Goal: Task Accomplishment & Management: Use online tool/utility

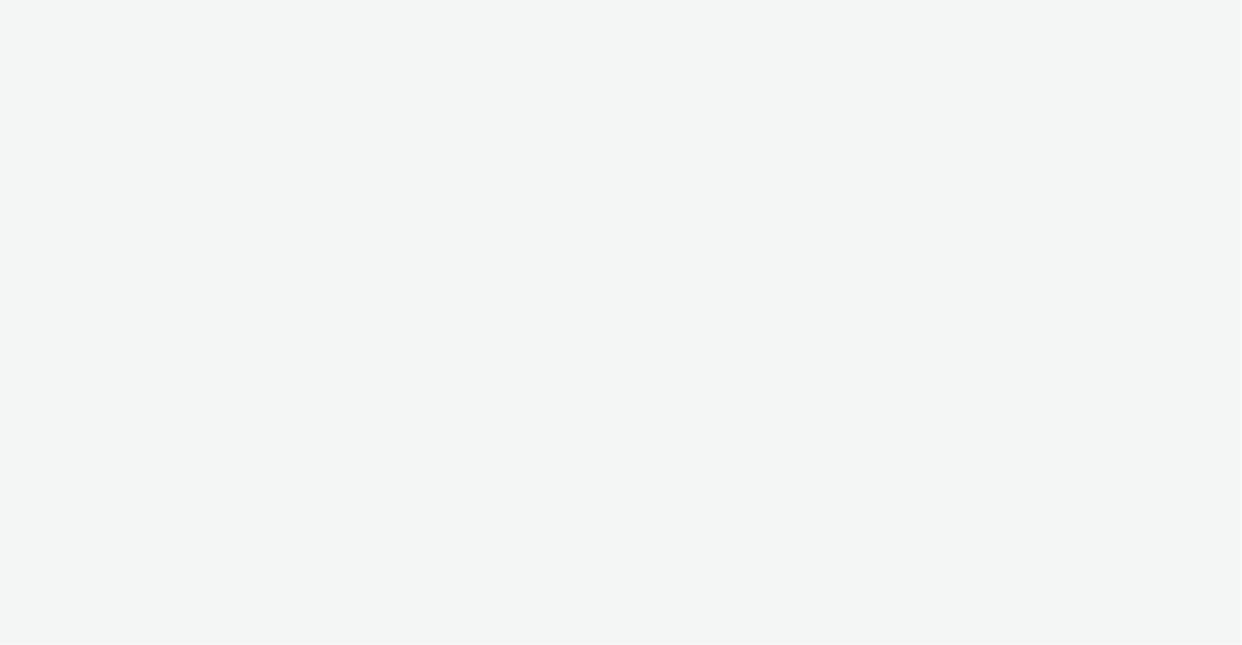
select select "ec4b2045-0c69-422c-a140-0820ca6be355"
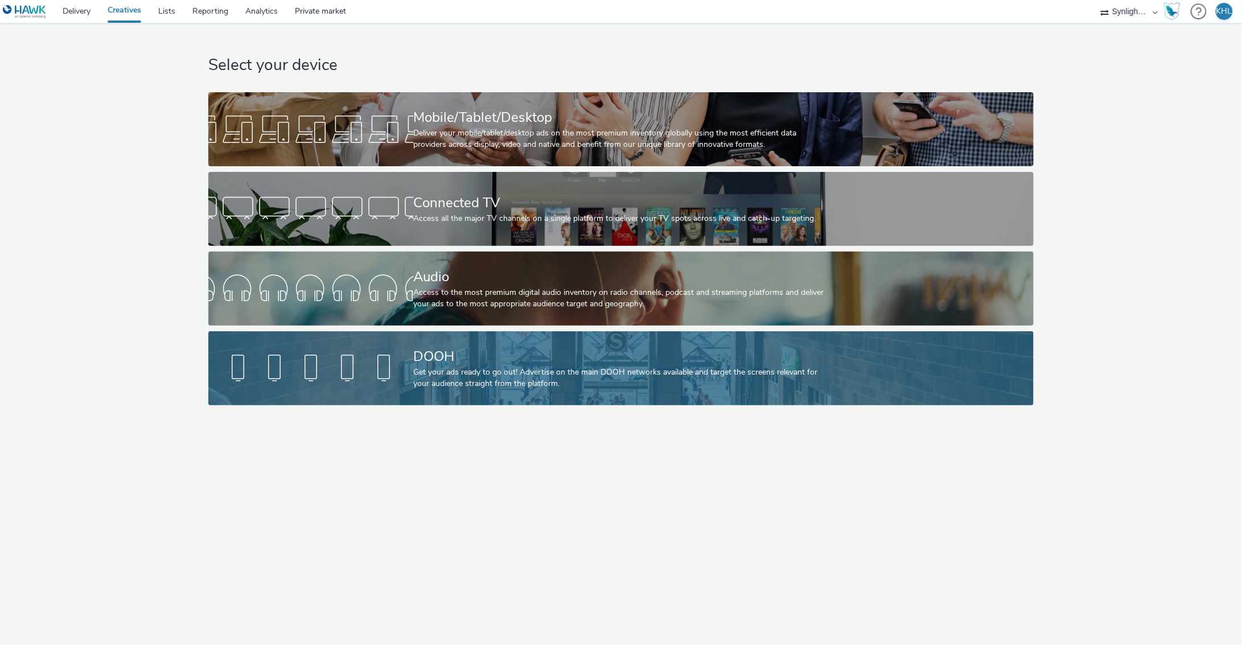
click at [526, 385] on div "Get your ads ready to go out! Advertise on the main DOOH networks available and…" at bounding box center [619, 378] width 410 height 23
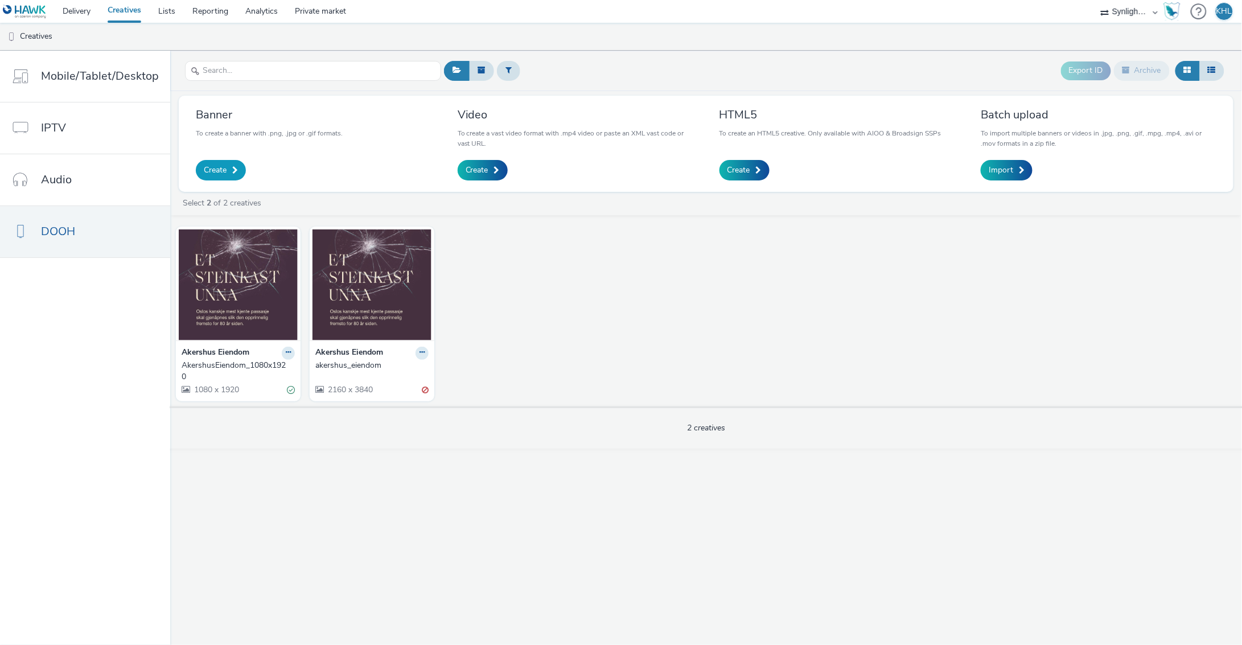
click at [214, 176] on link "Create" at bounding box center [221, 170] width 50 height 20
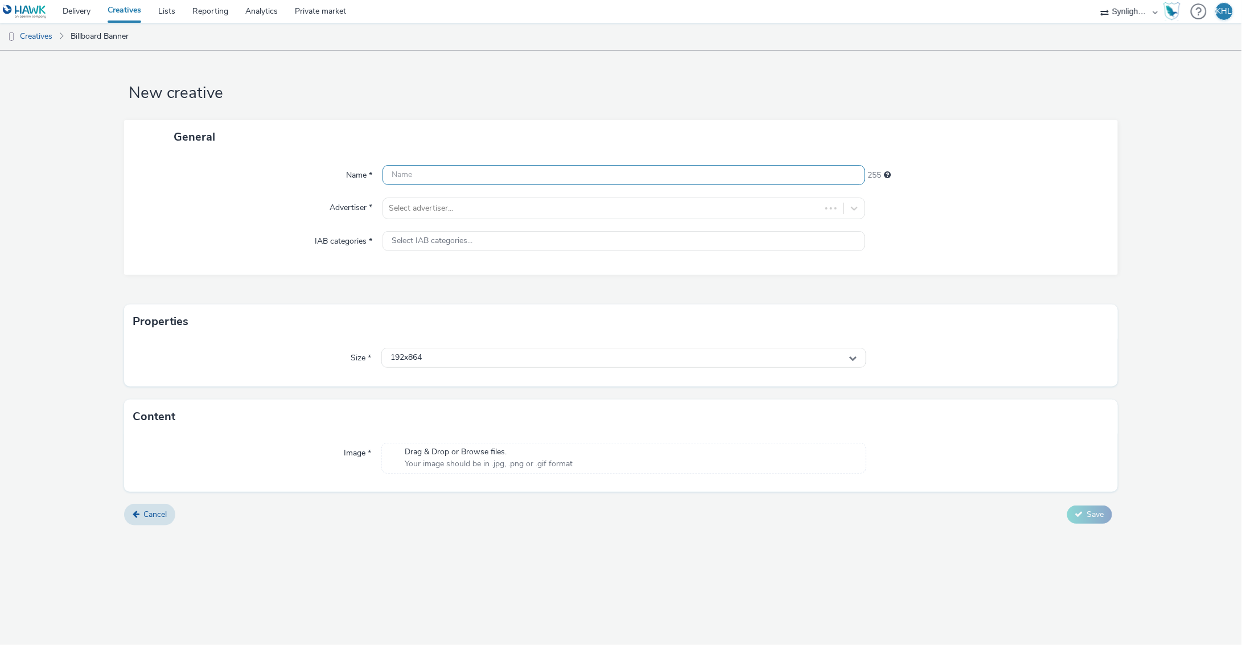
click at [521, 174] on input "text" at bounding box center [624, 175] width 483 height 20
type input "Akershus_eiendom_1"
click at [486, 203] on div at bounding box center [613, 209] width 449 height 14
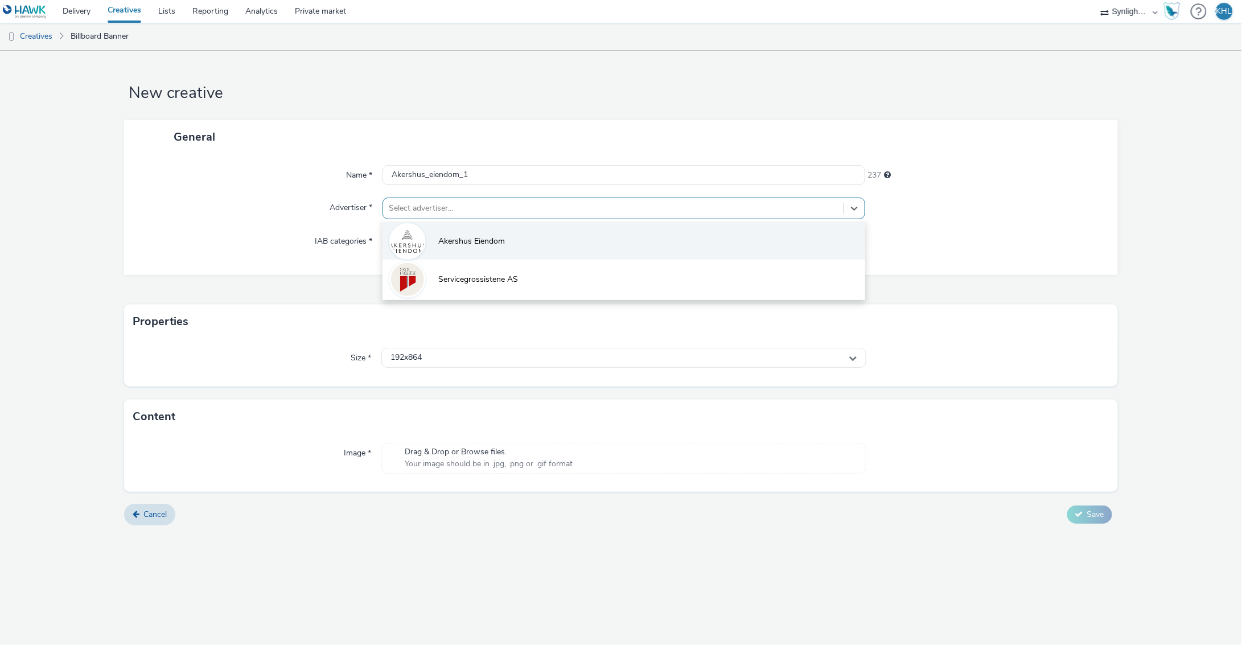
click at [482, 227] on li "Akershus Eiendom" at bounding box center [624, 240] width 483 height 38
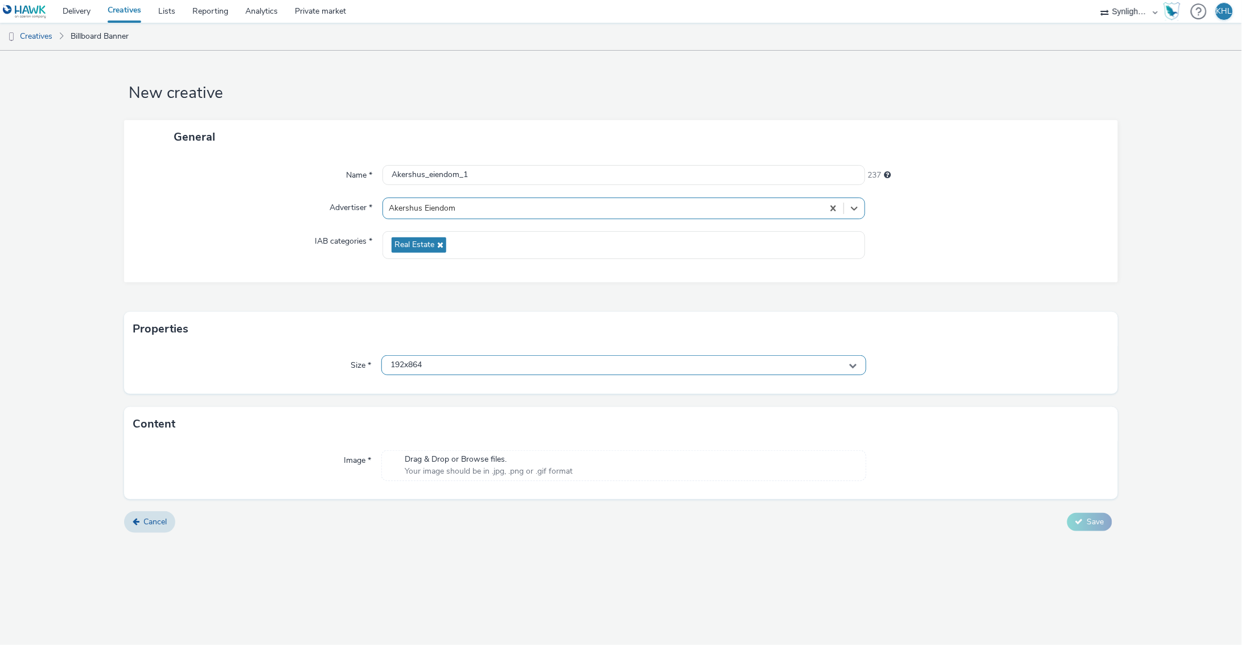
click at [469, 363] on div "192x864" at bounding box center [623, 365] width 485 height 20
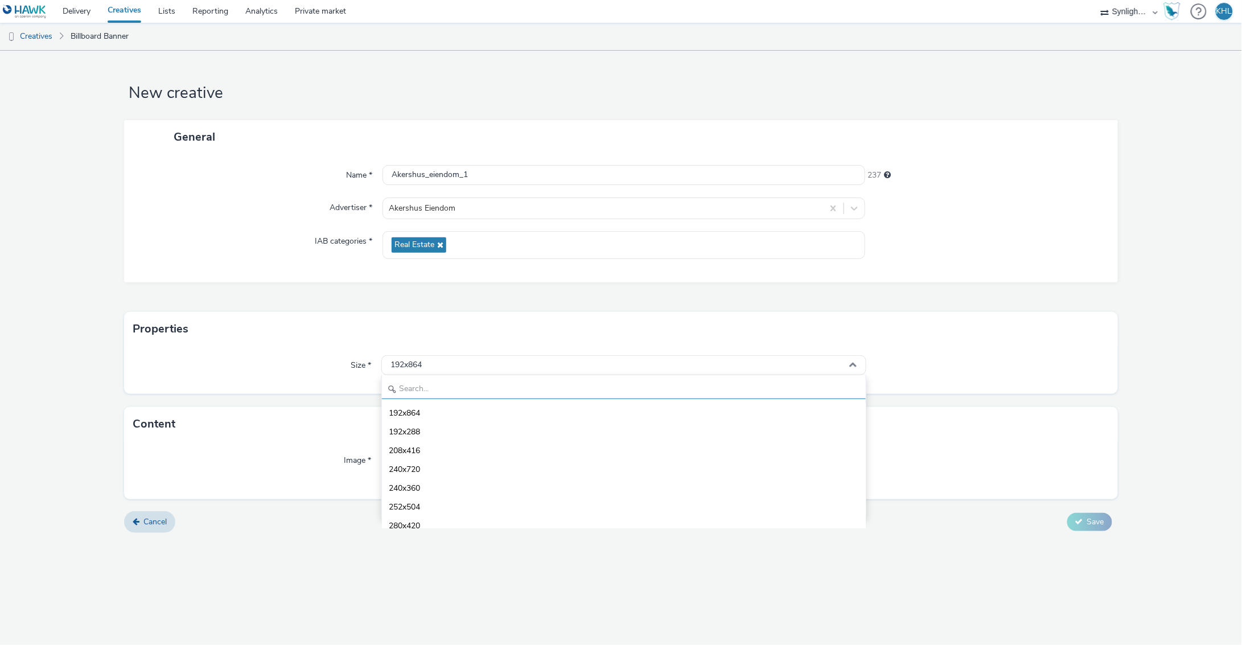
click at [447, 394] on input "text" at bounding box center [624, 389] width 484 height 20
type input "1080"
click at [445, 484] on span "1080x1920 - dooh" at bounding box center [422, 488] width 67 height 11
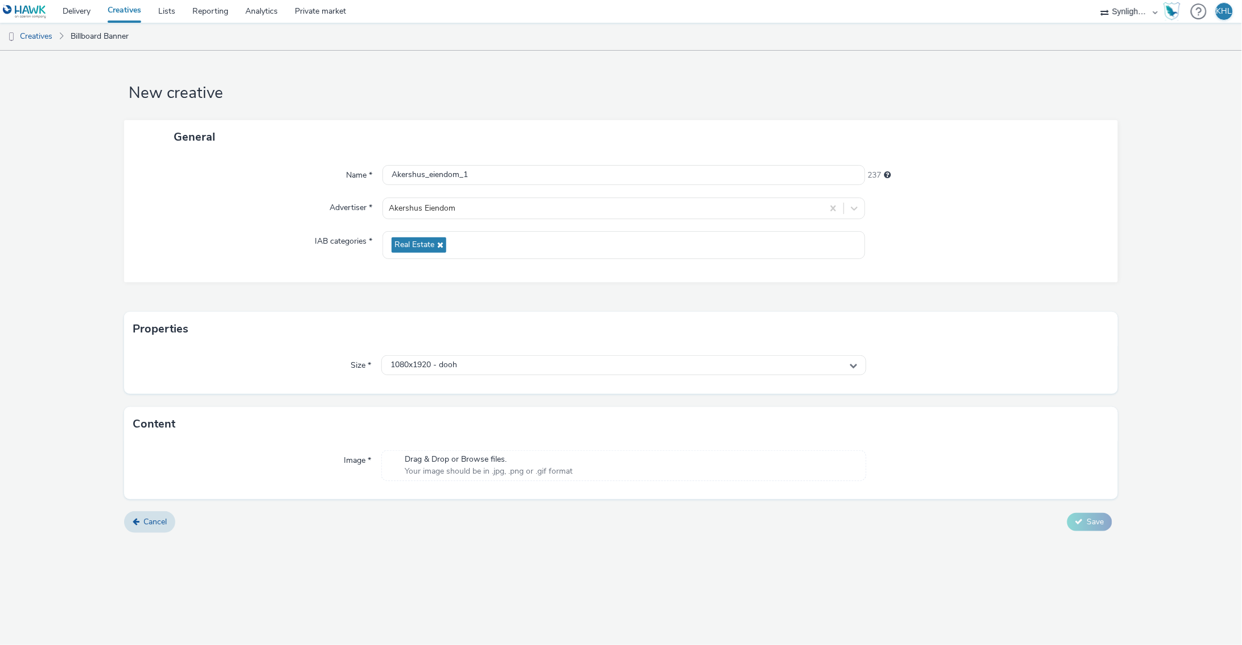
click at [438, 458] on span "Drag & Drop or Browse files." at bounding box center [489, 459] width 168 height 11
click at [1099, 536] on span "Save" at bounding box center [1095, 537] width 17 height 11
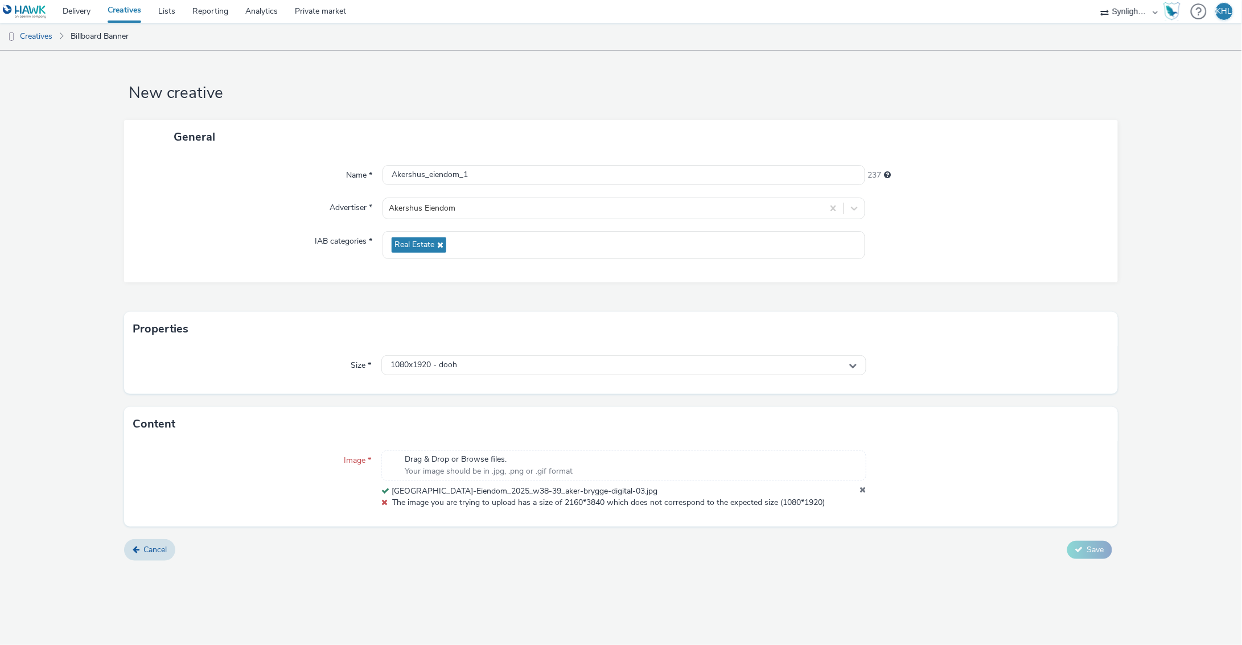
click at [611, 479] on div "Drag & Drop or Browse files. Your image should be in .jpg, .png or .gif format" at bounding box center [623, 465] width 485 height 31
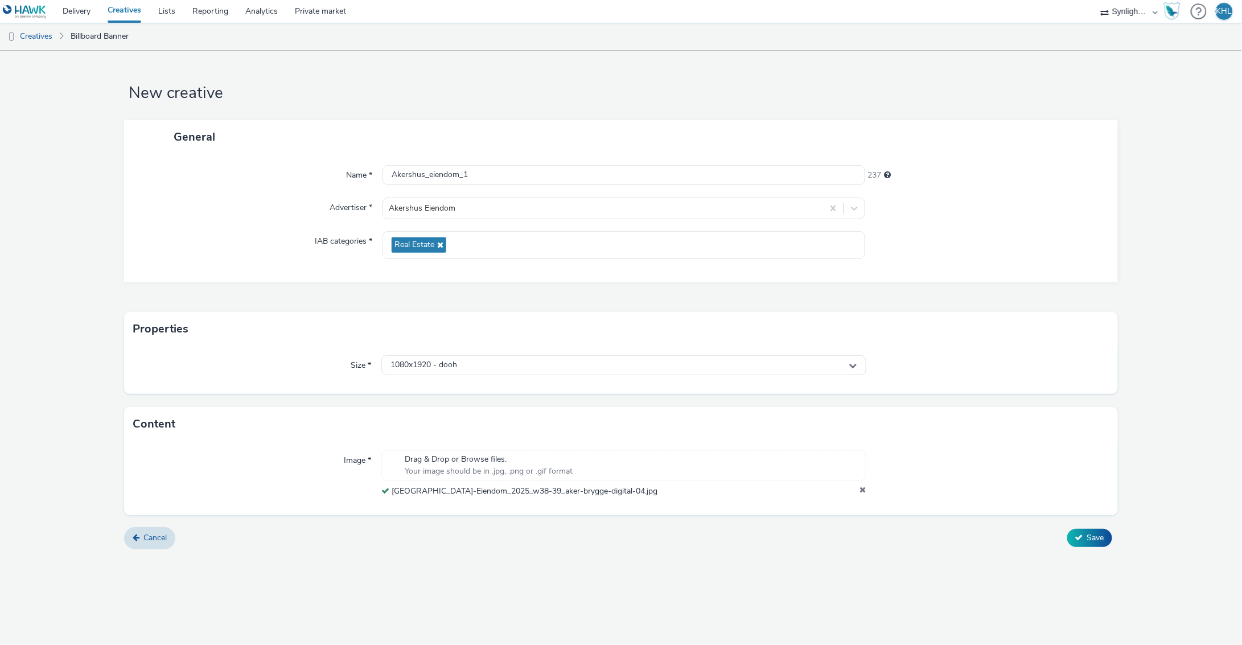
click at [823, 531] on div "Cancel Save" at bounding box center [621, 538] width 994 height 20
click at [1089, 533] on span "Save" at bounding box center [1095, 537] width 17 height 11
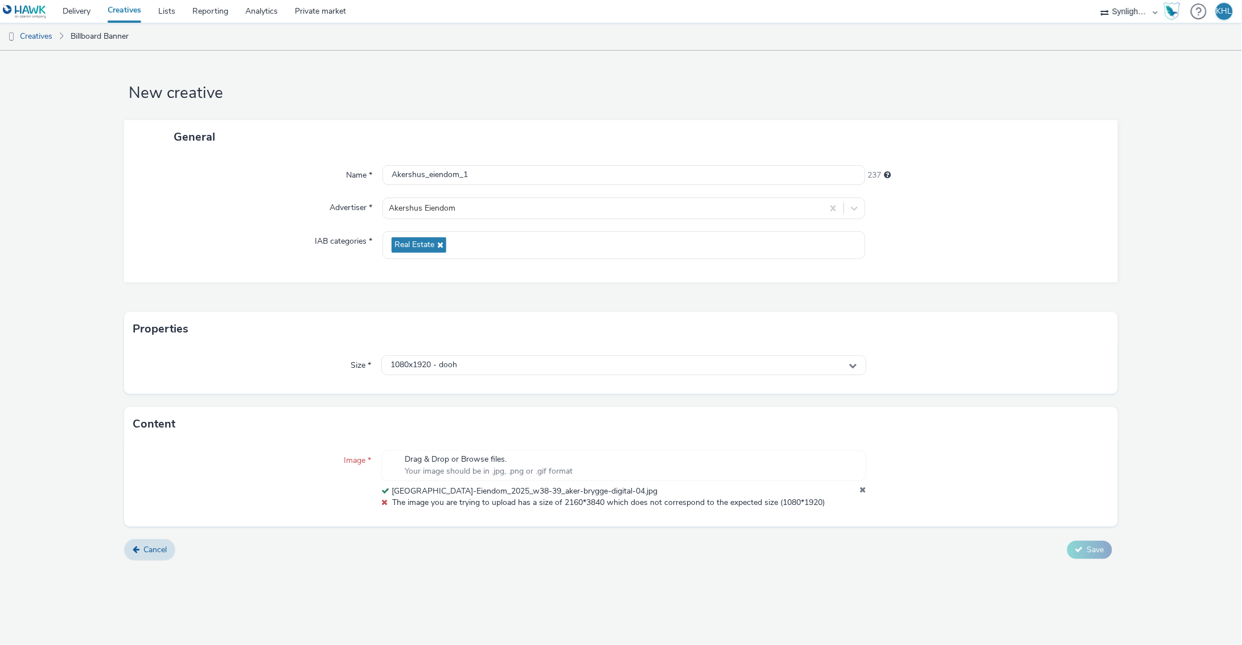
click at [963, 486] on div at bounding box center [987, 479] width 243 height 59
drag, startPoint x: 822, startPoint y: 502, endPoint x: 779, endPoint y: 502, distance: 43.3
click at [779, 502] on span "The image you are trying to upload has a size of 2160*3840 which does not corre…" at bounding box center [608, 502] width 433 height 11
